Goal: Transaction & Acquisition: Book appointment/travel/reservation

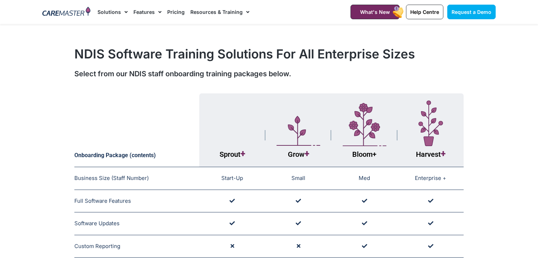
click at [122, 12] on span "Menu" at bounding box center [124, 12] width 7 height 12
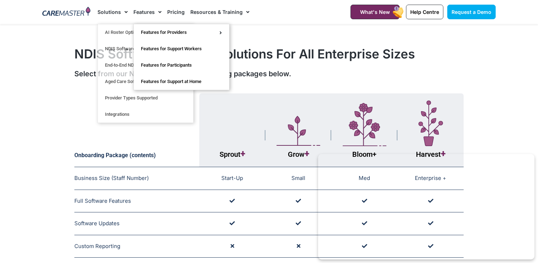
click at [142, 9] on link "Features" at bounding box center [147, 12] width 28 height 24
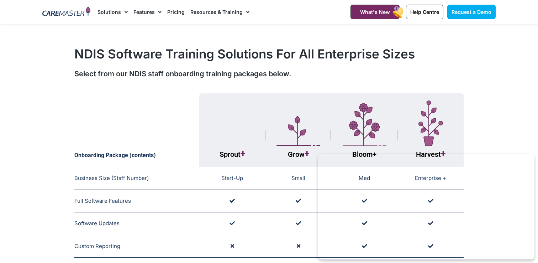
click at [142, 9] on link "Features" at bounding box center [147, 12] width 28 height 24
